Goal: Task Accomplishment & Management: Use online tool/utility

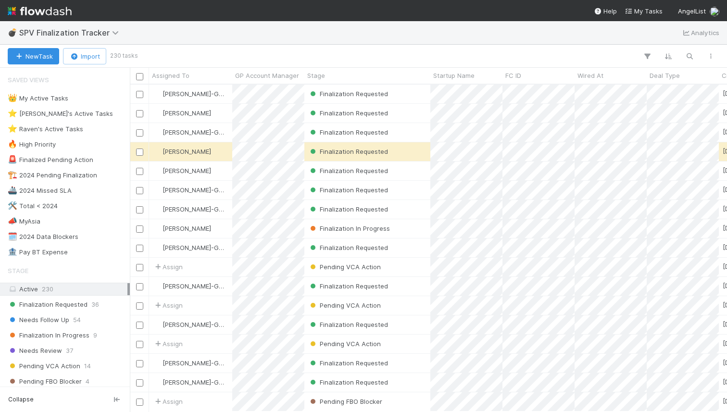
scroll to position [0, 0]
click at [693, 53] on icon "button" at bounding box center [690, 56] width 10 height 9
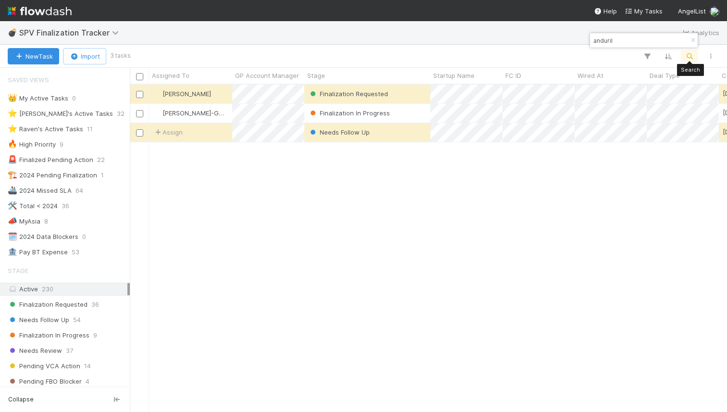
scroll to position [327, 597]
type input "anduril"
click at [413, 111] on div "Finalization In Progress" at bounding box center [367, 113] width 126 height 19
click at [412, 133] on div "Needs Follow Up" at bounding box center [367, 132] width 126 height 19
click at [413, 100] on div "Finalization Requested" at bounding box center [367, 94] width 126 height 19
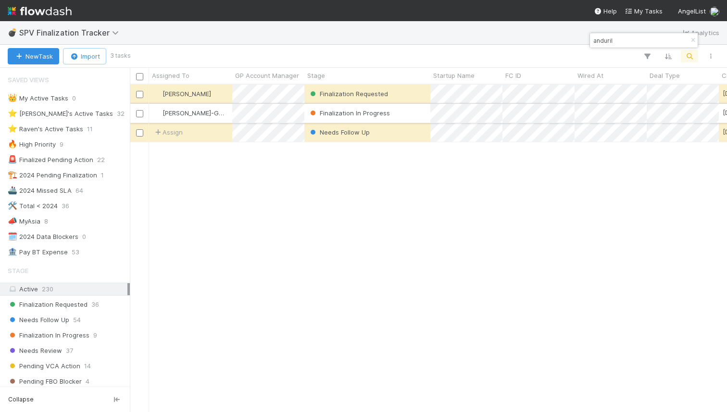
click at [407, 115] on div "Finalization In Progress" at bounding box center [367, 113] width 126 height 19
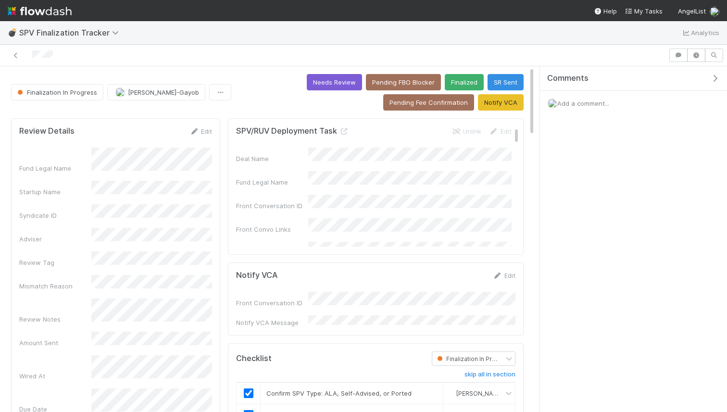
click at [573, 103] on span "Add a comment..." at bounding box center [584, 104] width 52 height 8
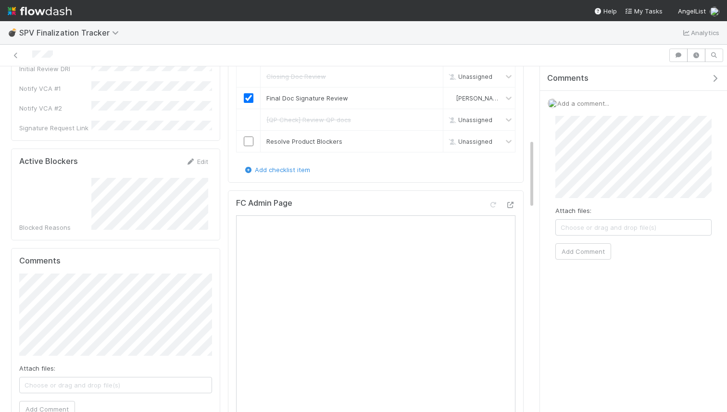
scroll to position [359, 0]
click at [579, 244] on button "Add Comment" at bounding box center [584, 251] width 56 height 16
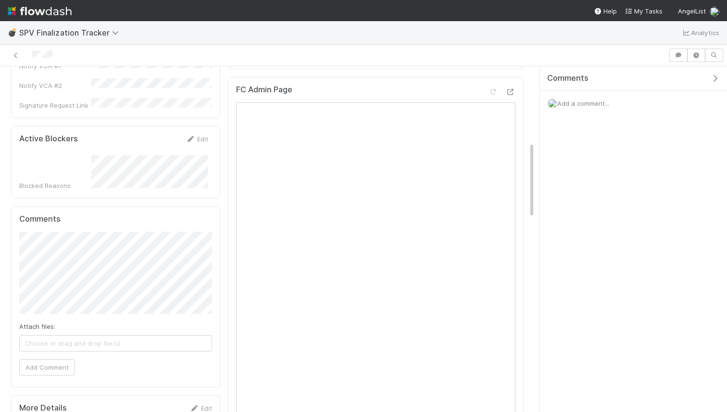
scroll to position [356, 0]
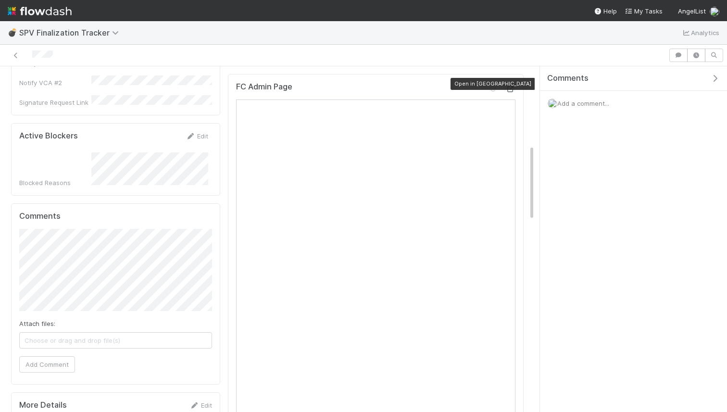
click at [511, 86] on icon at bounding box center [511, 89] width 10 height 6
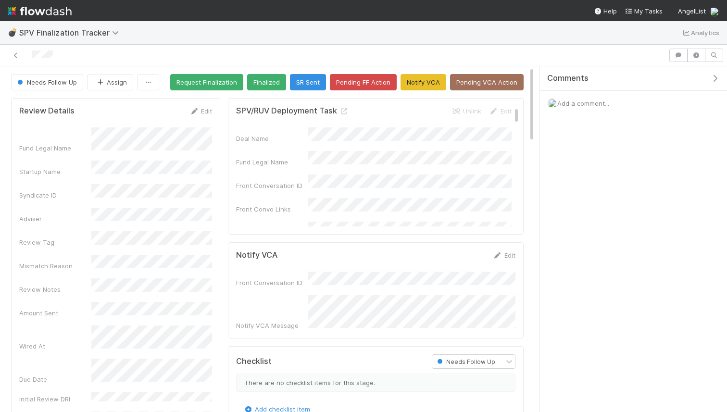
click at [583, 100] on span "Add a comment..." at bounding box center [584, 104] width 52 height 8
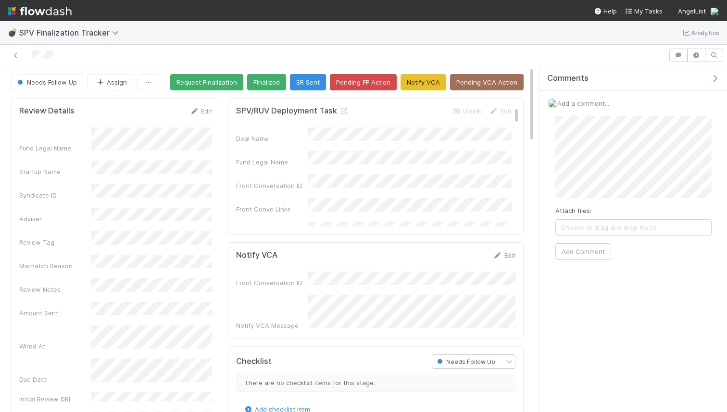
click at [571, 242] on div "Attach files: Choose or drag and drop file(s) Add Comment" at bounding box center [634, 188] width 156 height 144
click at [572, 247] on button "Add Comment" at bounding box center [584, 251] width 56 height 16
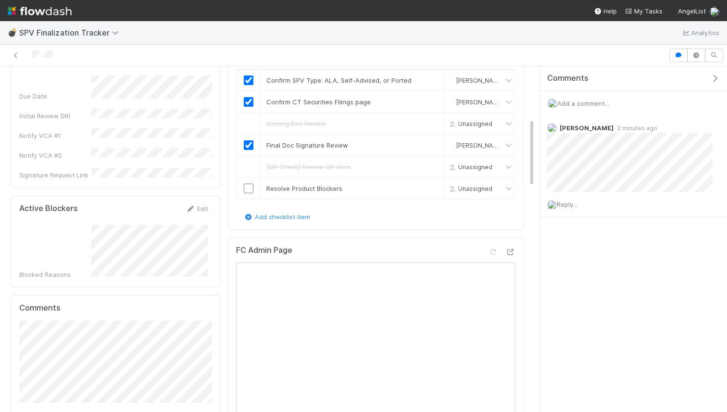
scroll to position [428, 0]
